Goal: Task Accomplishment & Management: Manage account settings

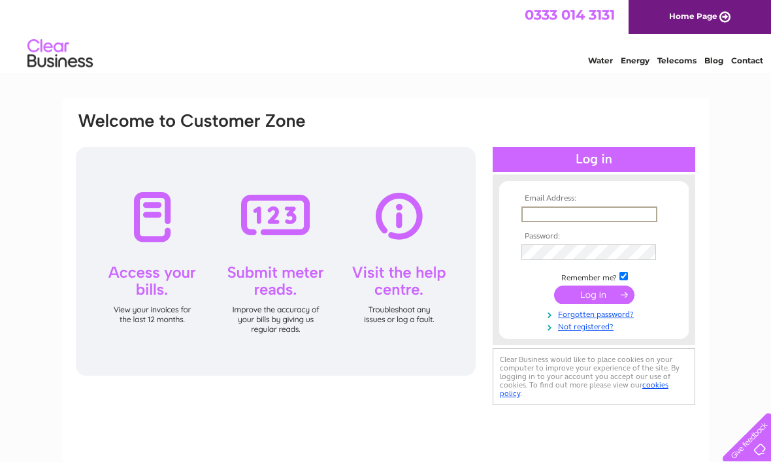
click at [751, 59] on link "Contact" at bounding box center [747, 61] width 32 height 10
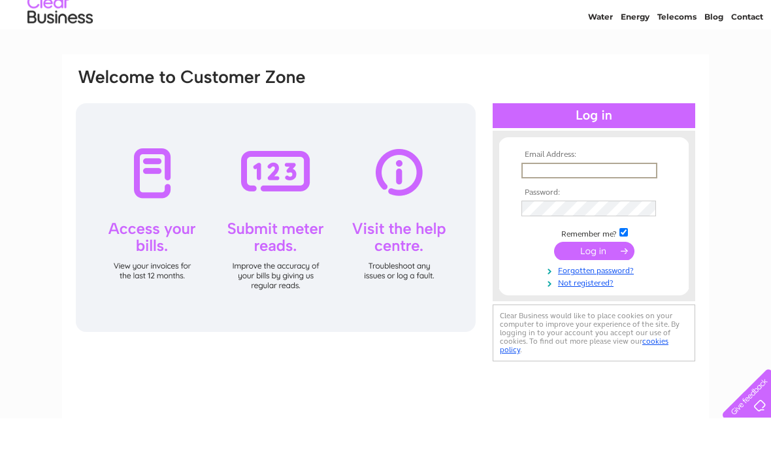
click at [618, 263] on td at bounding box center [594, 266] width 152 height 7
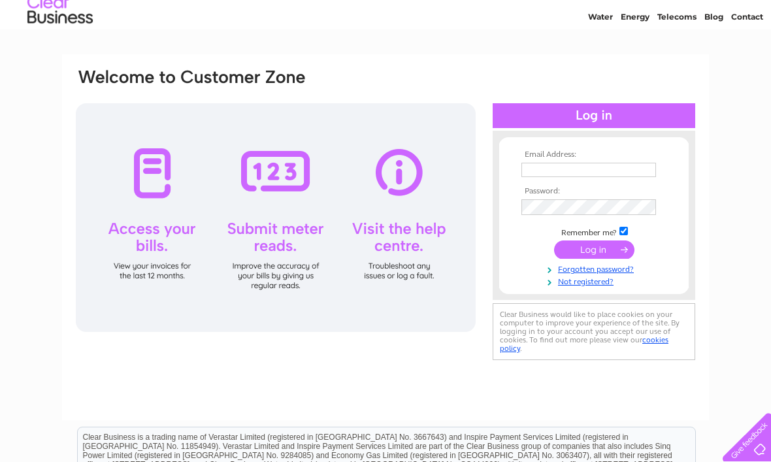
click at [617, 238] on td "Remember me?" at bounding box center [594, 231] width 152 height 13
click at [628, 232] on input "checkbox" at bounding box center [624, 231] width 8 height 8
checkbox input "false"
click at [533, 175] on input "text" at bounding box center [589, 170] width 135 height 14
type input "margaretrosecarroll@blueyonder.co.uk"
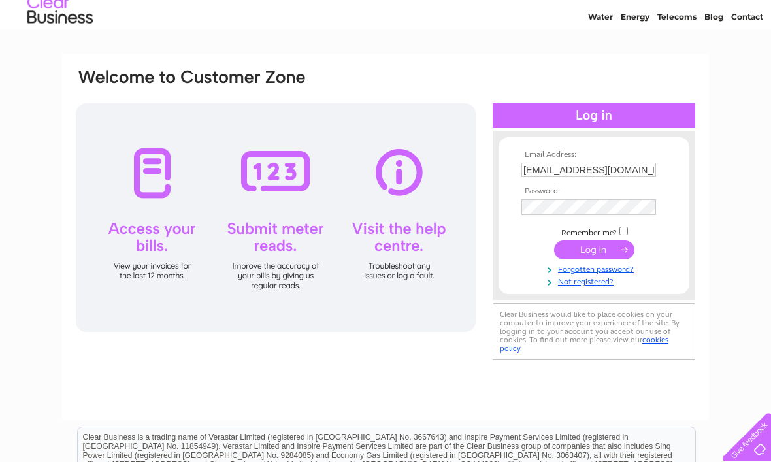
click at [595, 250] on input "submit" at bounding box center [594, 250] width 80 height 18
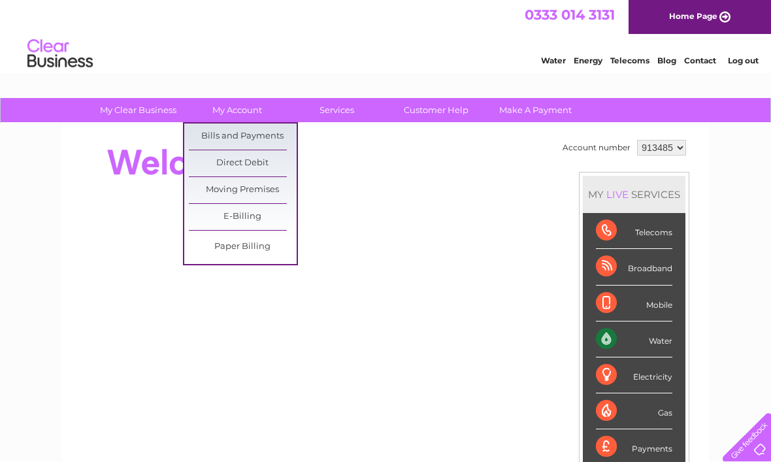
click at [257, 131] on link "Bills and Payments" at bounding box center [243, 137] width 108 height 26
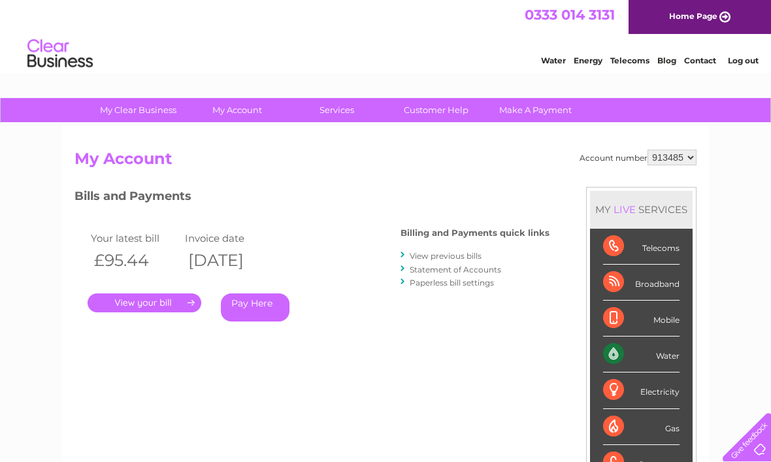
click at [170, 299] on link "." at bounding box center [145, 303] width 114 height 19
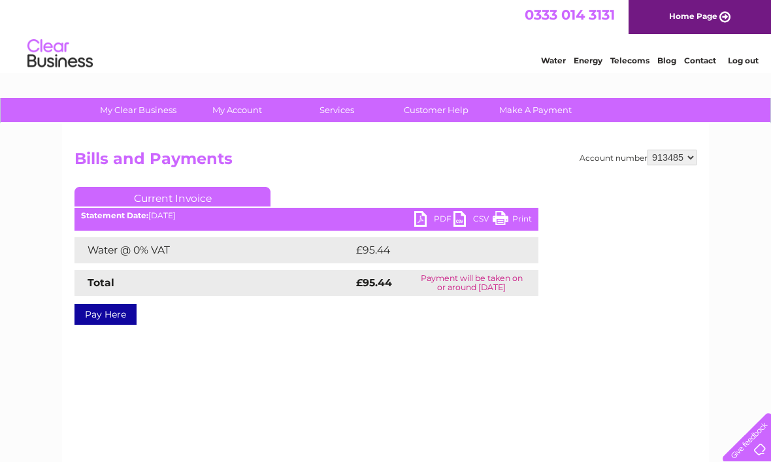
click at [430, 220] on link "PDF" at bounding box center [433, 220] width 39 height 19
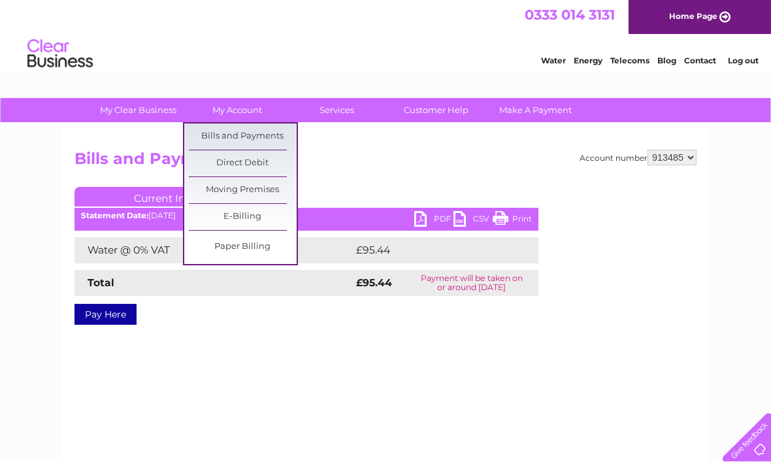
click at [263, 136] on link "Bills and Payments" at bounding box center [243, 137] width 108 height 26
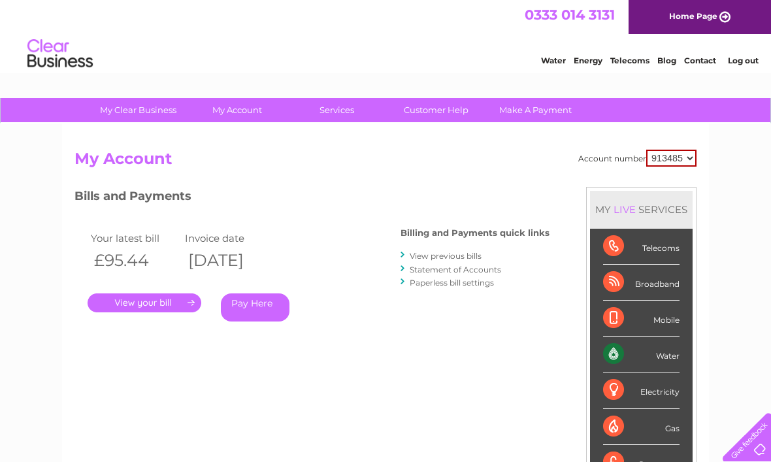
click at [454, 251] on link "View previous bills" at bounding box center [446, 256] width 72 height 10
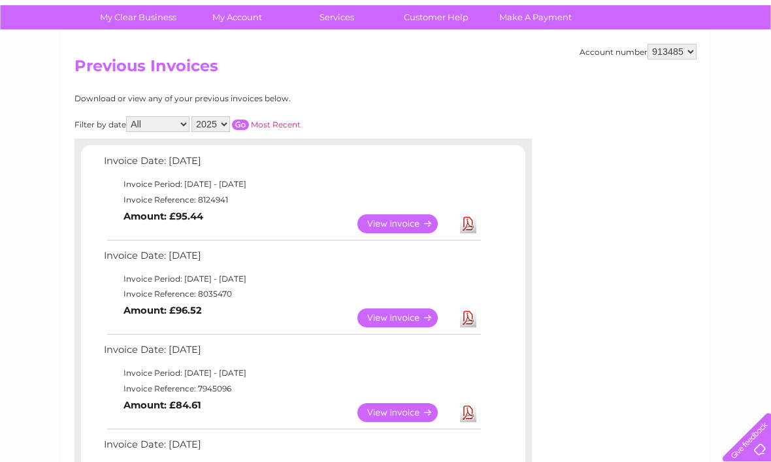
scroll to position [96, 0]
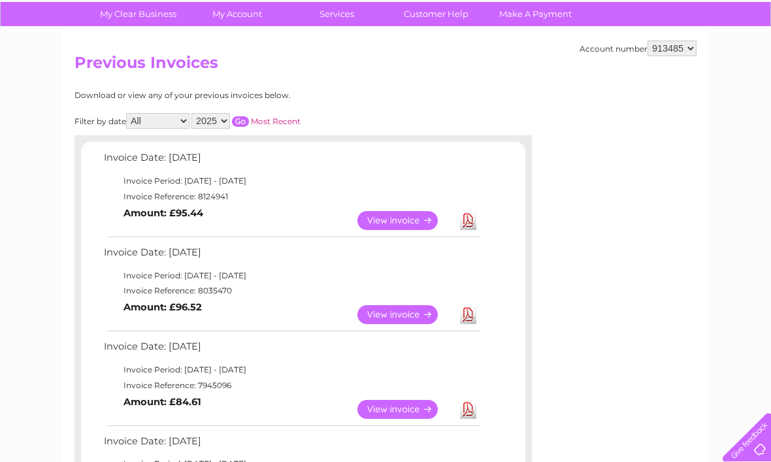
click at [411, 314] on link "View" at bounding box center [406, 314] width 96 height 19
